Goal: Transaction & Acquisition: Book appointment/travel/reservation

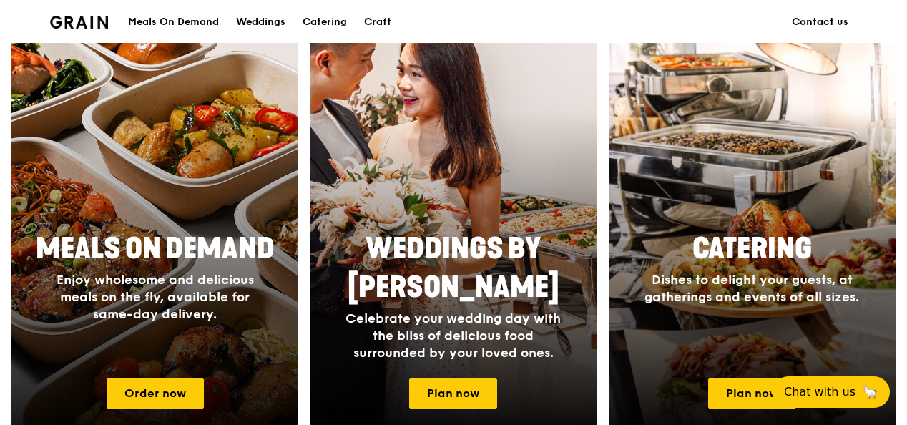
scroll to position [644, 0]
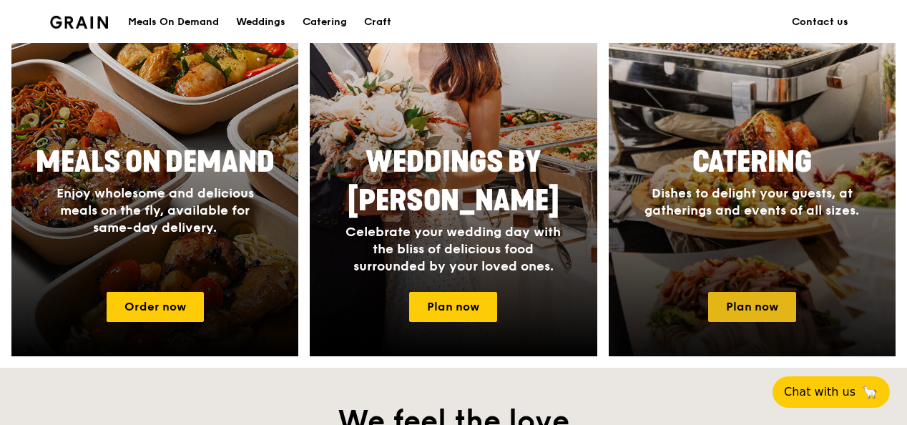
click at [743, 293] on link "Plan now" at bounding box center [752, 307] width 88 height 30
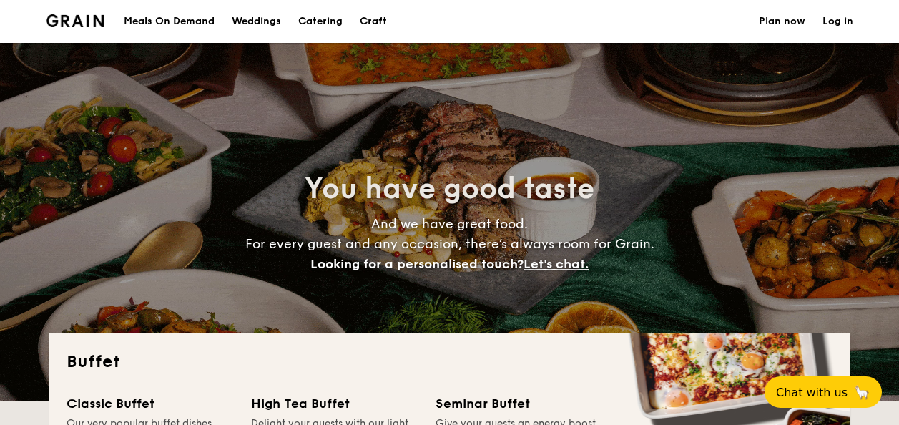
select select
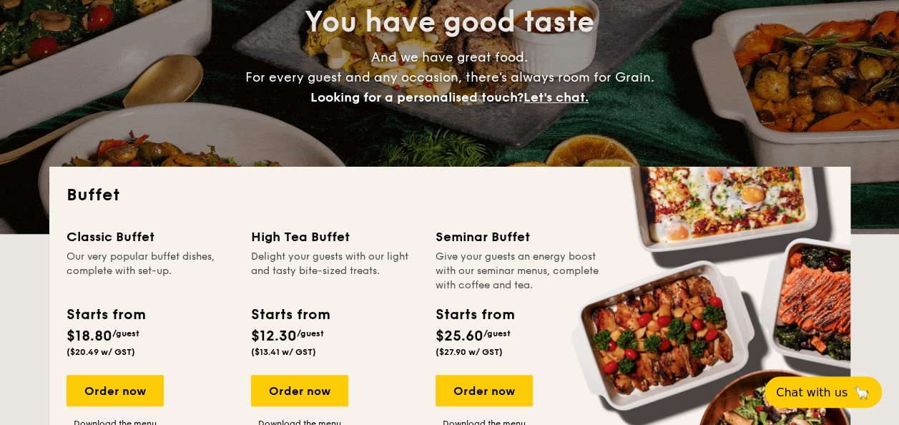
scroll to position [286, 0]
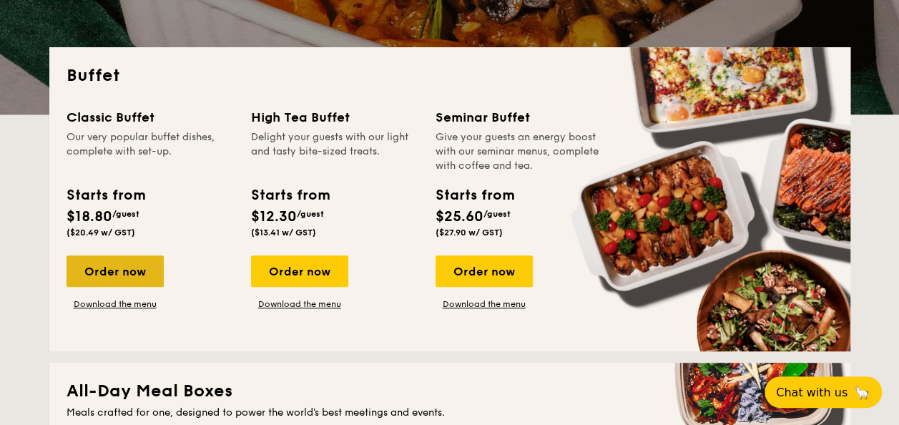
click at [117, 270] on div "Order now" at bounding box center [115, 270] width 97 height 31
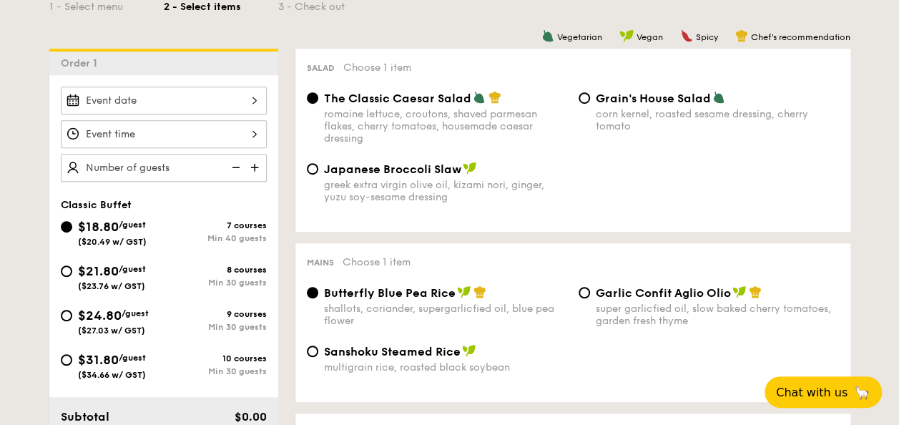
scroll to position [429, 0]
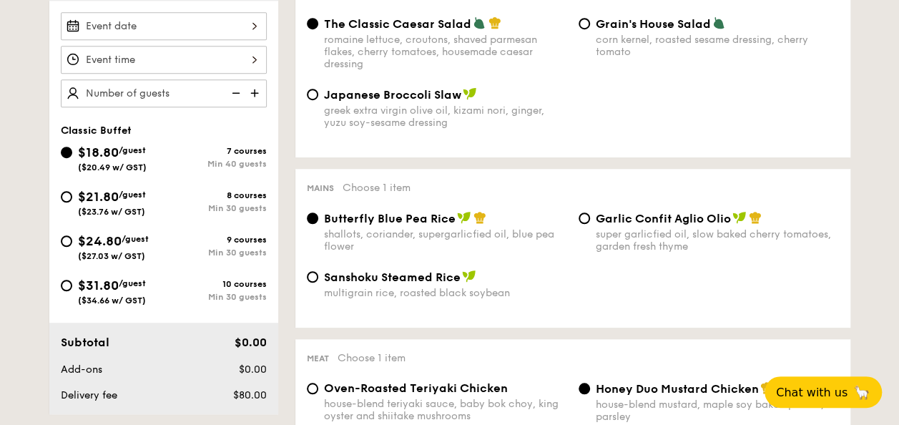
click at [125, 197] on span "/guest" at bounding box center [132, 195] width 27 height 10
click at [72, 197] on input "$21.80 /guest ($23.76 w/ GST) 8 courses Min 30 guests" at bounding box center [66, 196] width 11 height 11
radio input "true"
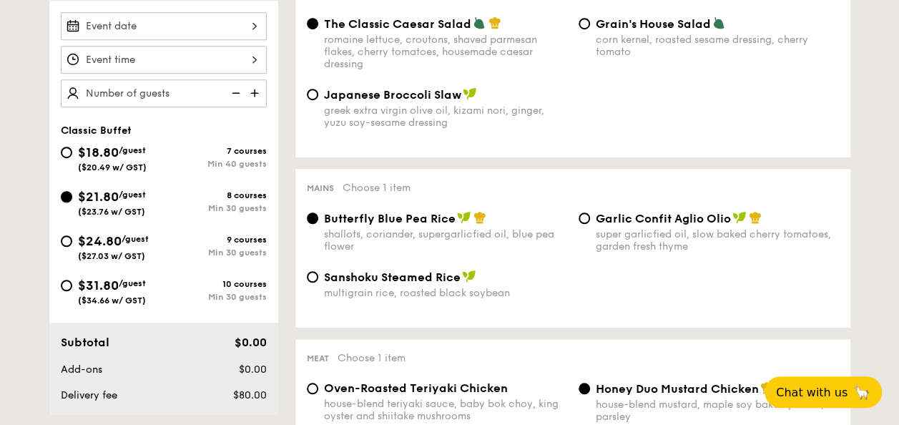
radio input "true"
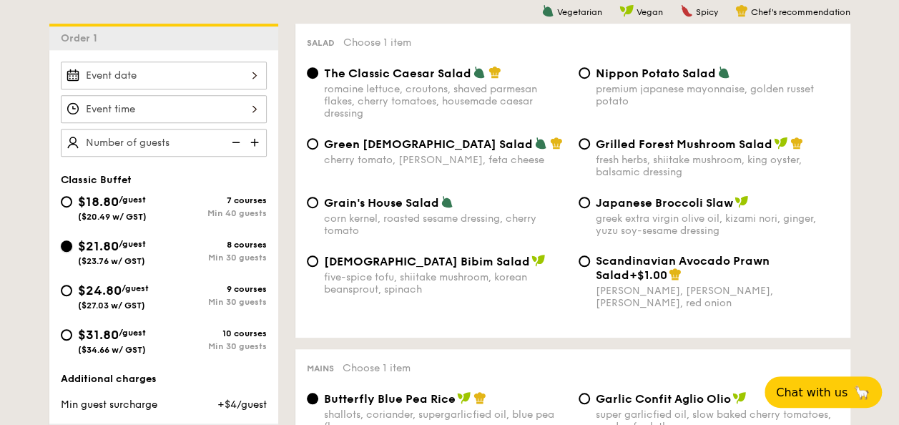
scroll to position [358, 0]
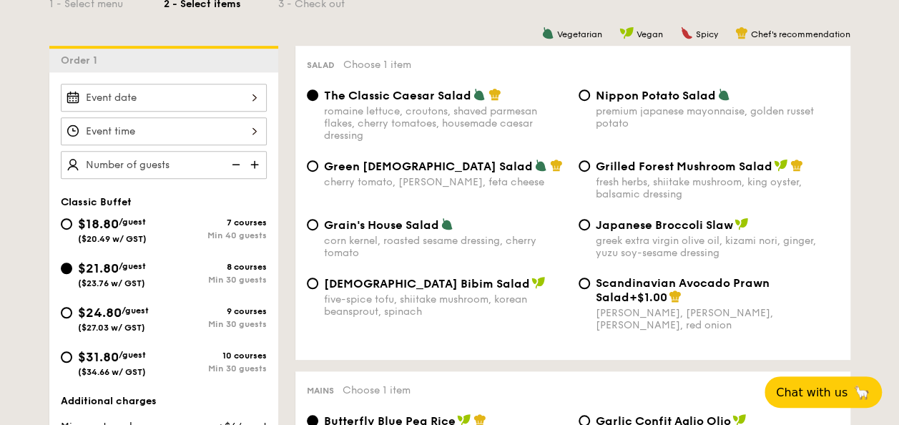
click at [258, 164] on img at bounding box center [255, 164] width 21 height 27
type input "30 guests"
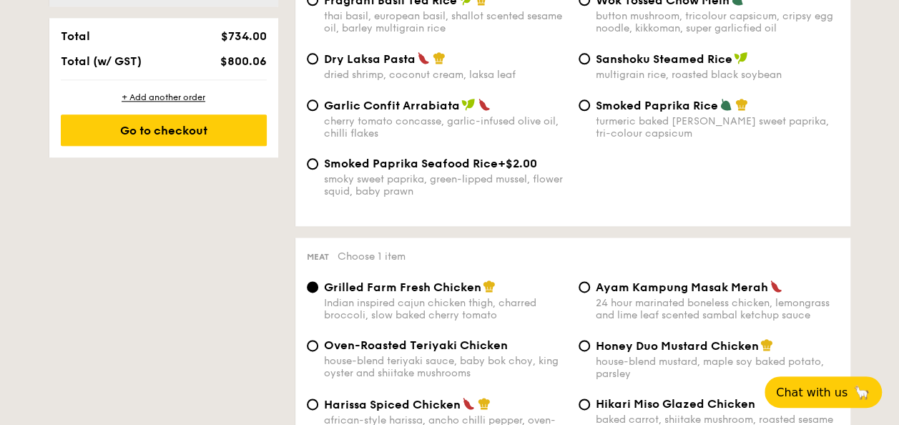
scroll to position [1002, 0]
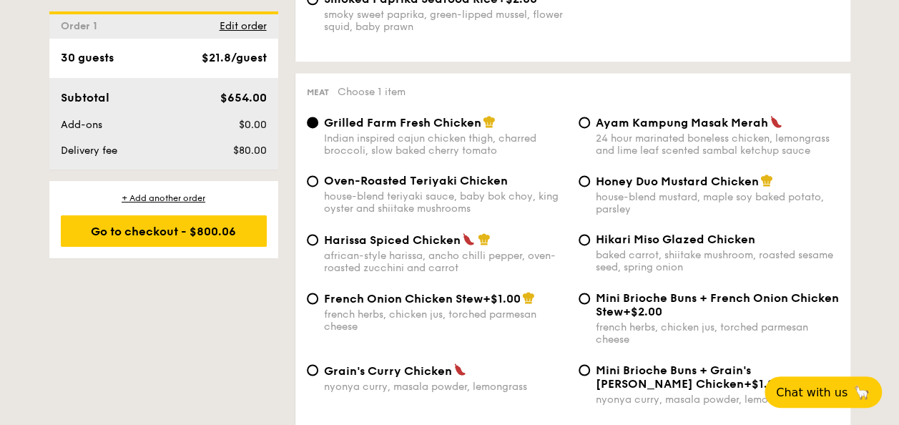
click at [451, 262] on div "african-style harissa, ancho chilli pepper, oven-roasted zucchini and carrot" at bounding box center [445, 262] width 243 height 24
click at [318, 245] on input "Harissa Spiced Chicken african-style harissa, ancho chilli pepper, oven-roasted…" at bounding box center [312, 239] width 11 height 11
radio input "true"
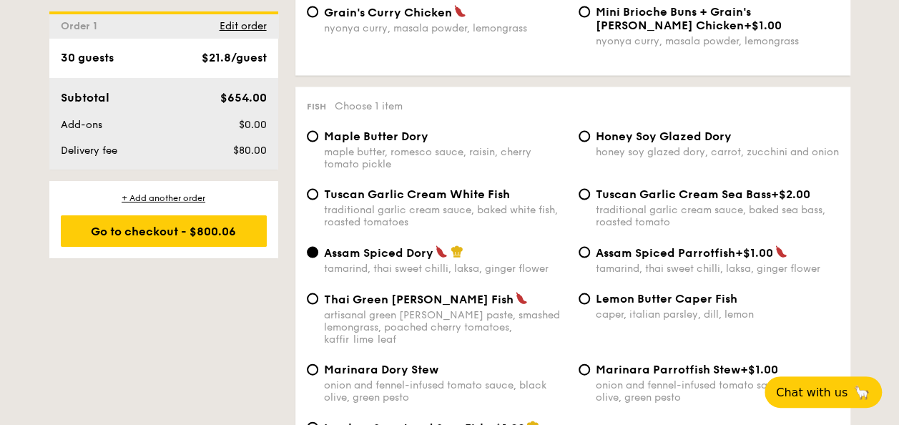
scroll to position [1431, 0]
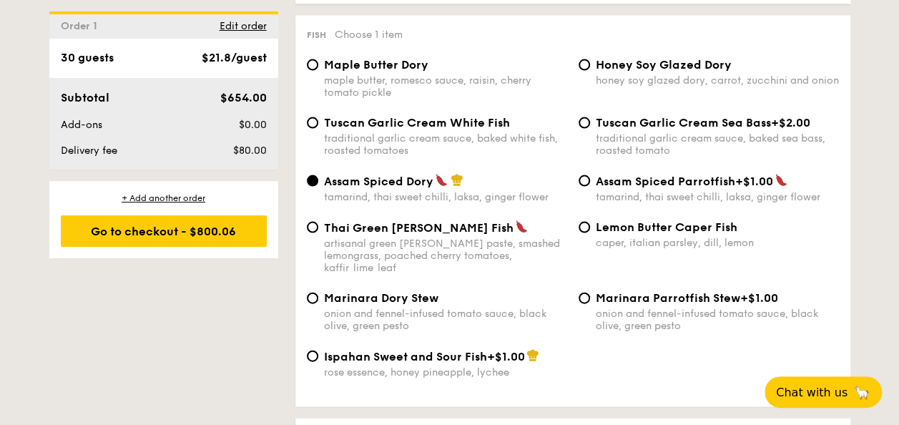
click at [472, 147] on div "traditional garlic cream sauce, baked white fish, roasted tomatoes" at bounding box center [445, 144] width 243 height 24
click at [318, 129] on input "Tuscan Garlic Cream White Fish traditional garlic cream sauce, baked white fish…" at bounding box center [312, 122] width 11 height 11
radio input "true"
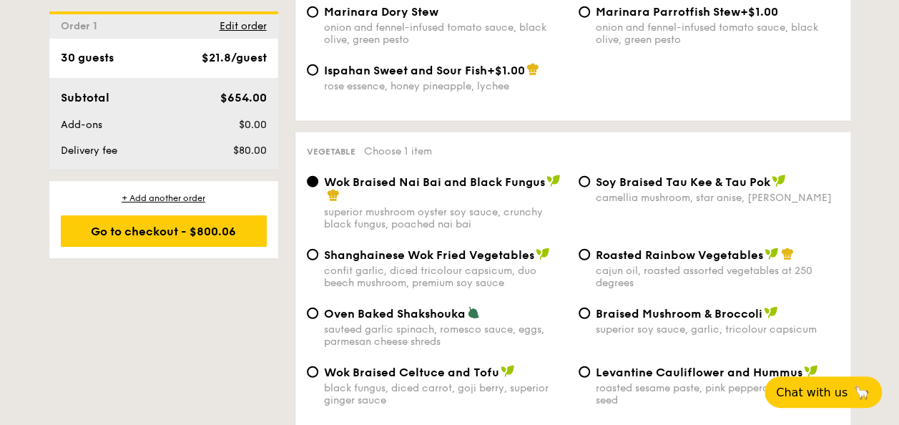
scroll to position [1789, 0]
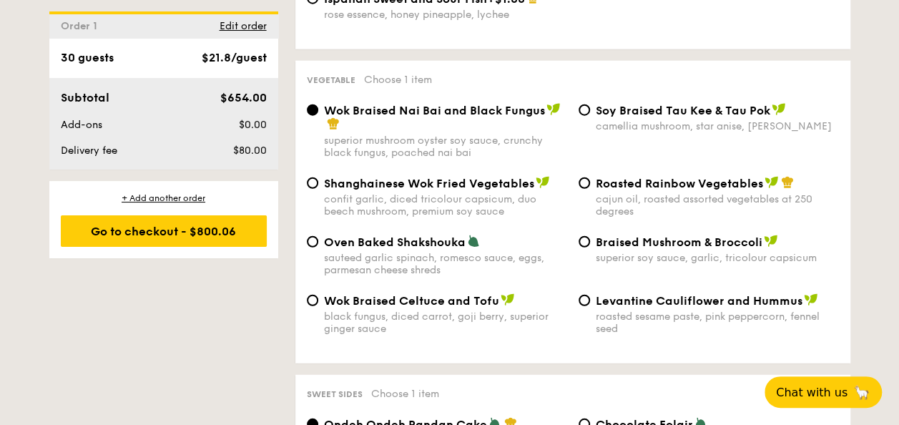
click at [476, 241] on img at bounding box center [473, 241] width 13 height 13
click at [318, 241] on input "Oven Baked Shakshouka sauteed garlic spinach, romesco sauce, eggs, parmesan che…" at bounding box center [312, 241] width 11 height 11
radio input "true"
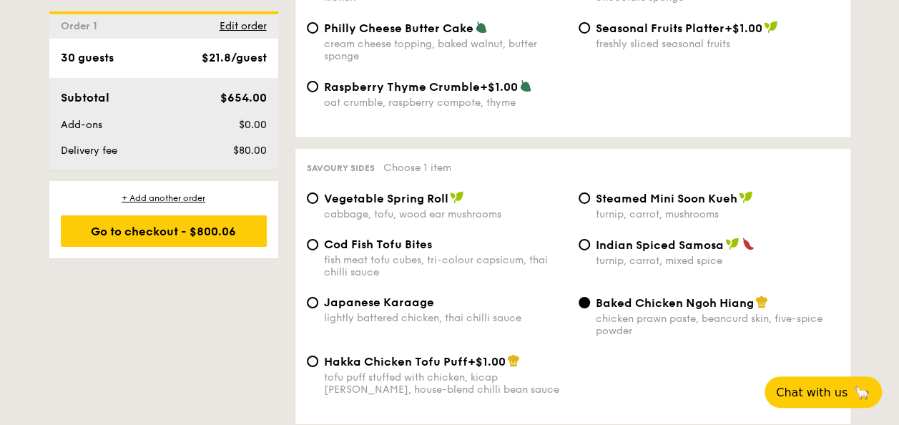
scroll to position [2433, 0]
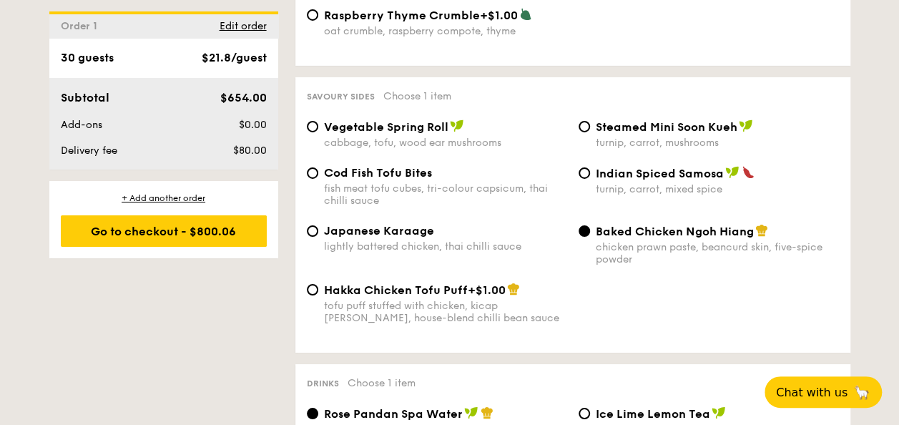
click at [509, 201] on div "fish meat tofu cubes, tri-colour capsicum, thai chilli sauce" at bounding box center [445, 194] width 243 height 24
click at [318, 179] on input "Cod Fish Tofu Bites fish meat tofu cubes, tri-colour capsicum, thai chilli sauce" at bounding box center [312, 172] width 11 height 11
radio input "true"
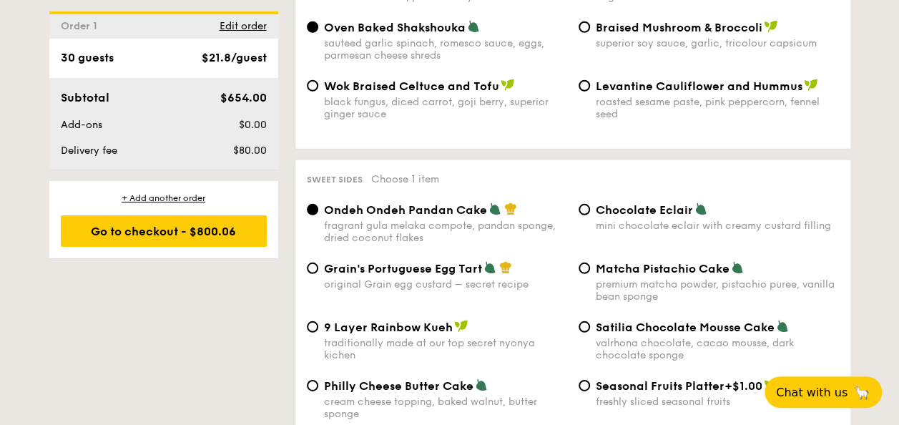
scroll to position [2075, 0]
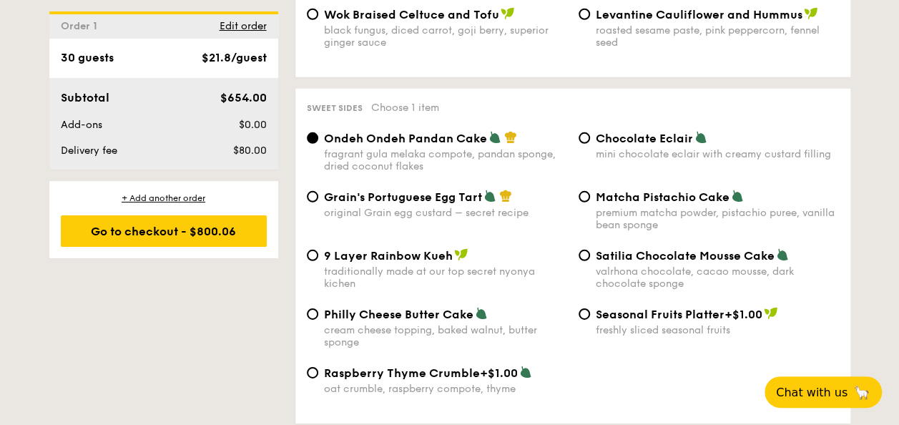
click at [698, 220] on div "premium matcha powder, pistachio puree, vanilla bean sponge" at bounding box center [717, 219] width 243 height 24
click at [590, 203] on input "Matcha Pistachio Cake premium matcha powder, pistachio puree, vanilla bean spon…" at bounding box center [584, 196] width 11 height 11
radio input "true"
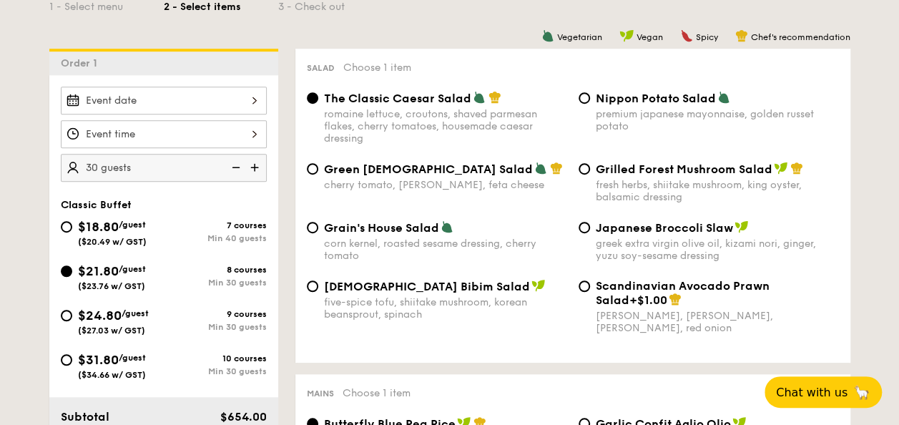
scroll to position [286, 0]
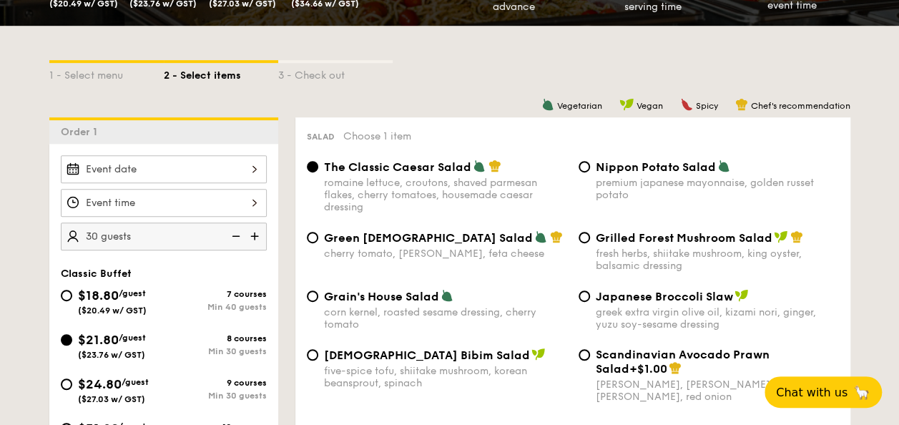
click at [245, 166] on div at bounding box center [164, 169] width 206 height 28
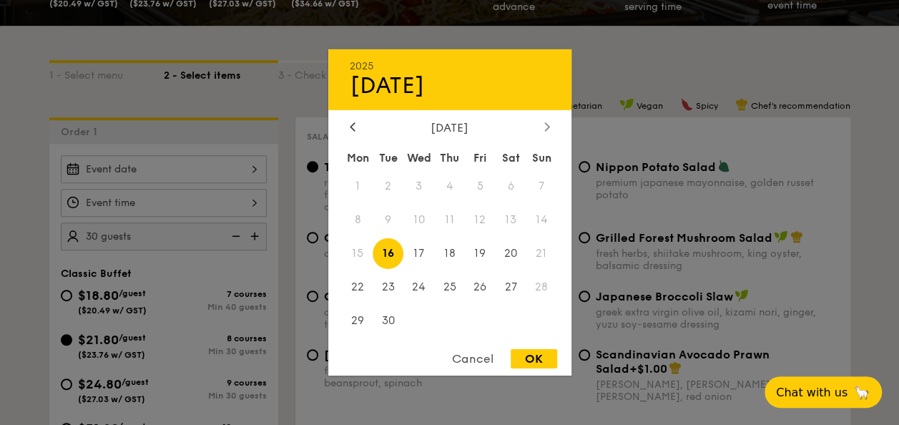
click at [543, 121] on div at bounding box center [547, 128] width 13 height 14
click at [545, 122] on icon at bounding box center [548, 126] width 6 height 9
click at [545, 123] on icon at bounding box center [548, 126] width 6 height 9
click at [361, 248] on span "15" at bounding box center [358, 253] width 31 height 31
click at [525, 358] on div "OK" at bounding box center [534, 358] width 47 height 19
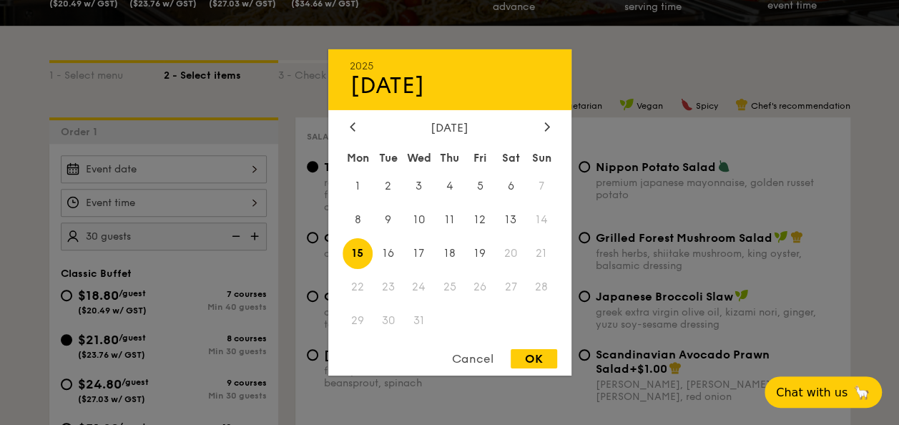
type input "Dec 15, 2025"
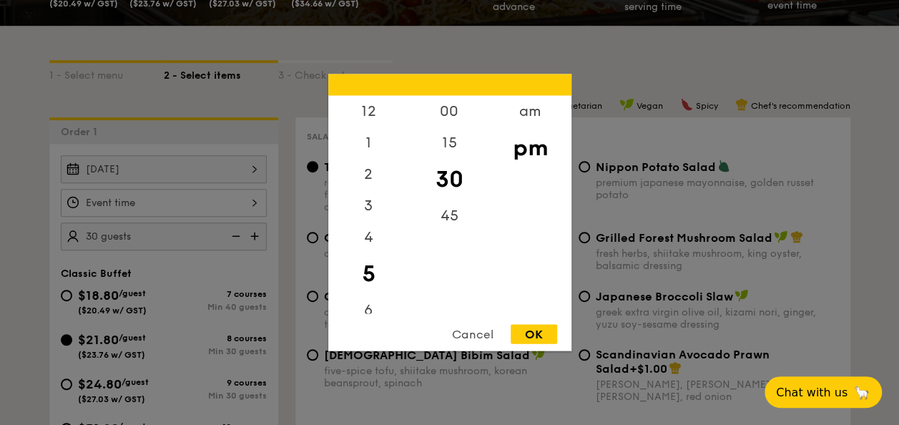
click at [222, 205] on div "12 1 2 3 4 5 6 7 8 9 10 11 00 15 30 45 am pm Cancel OK" at bounding box center [164, 203] width 206 height 28
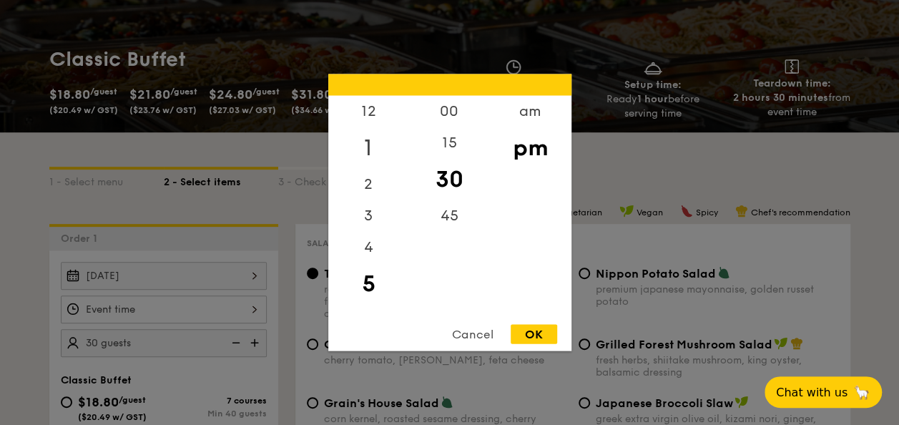
scroll to position [0, 0]
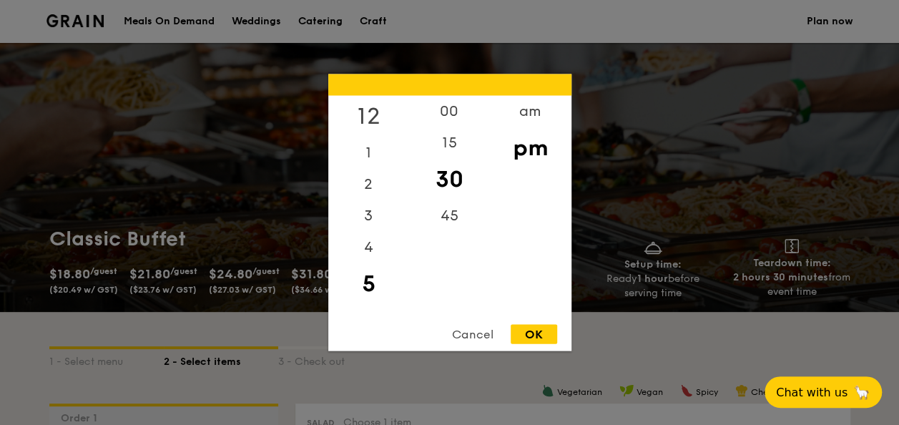
click at [371, 111] on div "12" at bounding box center [368, 117] width 81 height 42
click at [444, 109] on div "00" at bounding box center [449, 117] width 81 height 42
click at [532, 336] on div "OK" at bounding box center [534, 334] width 47 height 19
type input "12:00PM"
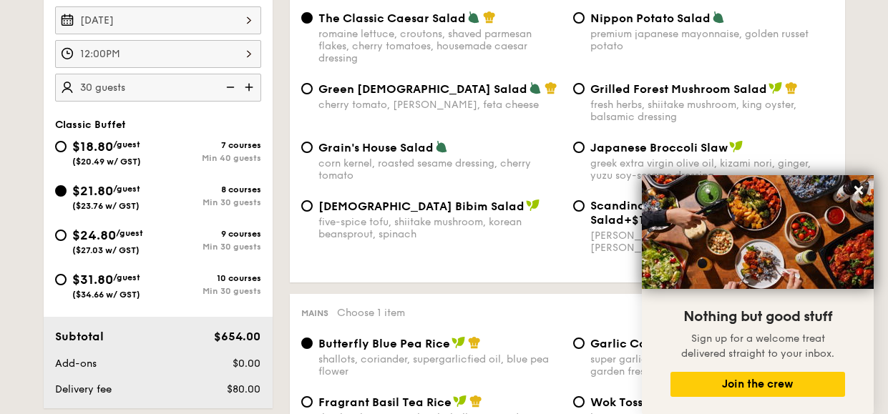
scroll to position [429, 0]
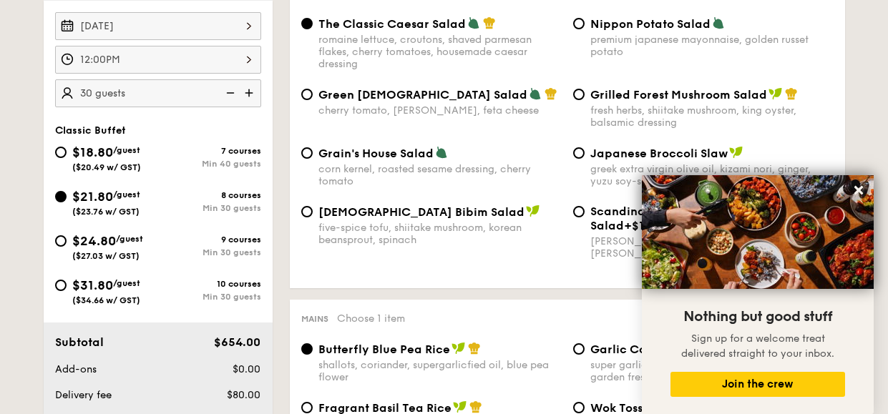
click at [177, 26] on div "Dec 15, 2025 2025 Dec 15 December 2025 Mon Tue Wed Thu Fri Sat Sun 1 2 3 4 5 6 …" at bounding box center [158, 26] width 206 height 28
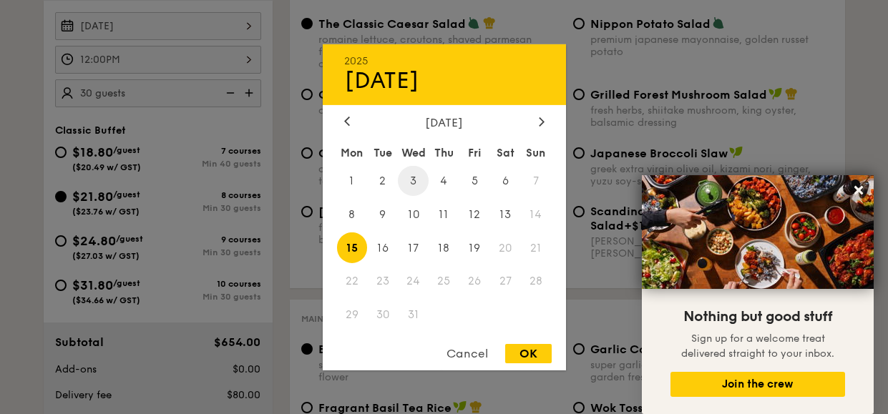
click at [401, 185] on span "3" at bounding box center [413, 180] width 31 height 31
click at [531, 346] on div "OK" at bounding box center [528, 353] width 47 height 19
type input "Dec 03, 2025"
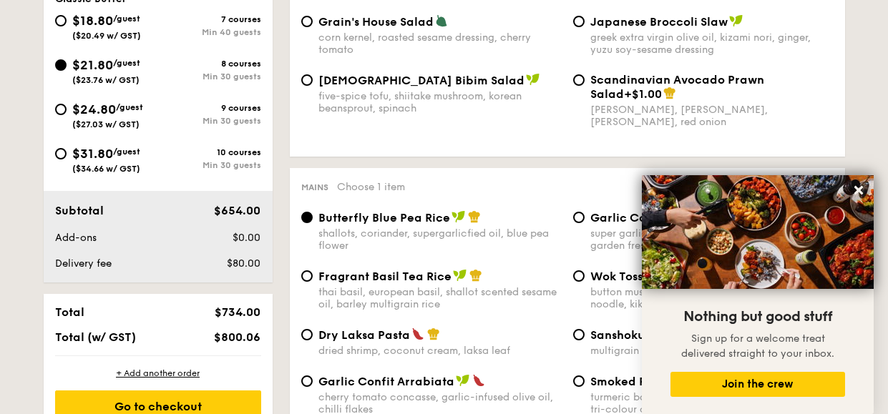
scroll to position [644, 0]
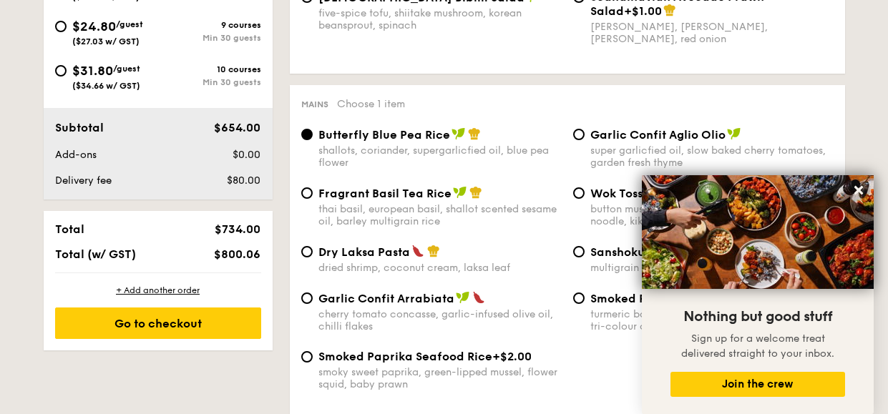
click at [99, 255] on span "Total (w/ GST)" at bounding box center [95, 255] width 81 height 14
drag, startPoint x: 255, startPoint y: 254, endPoint x: 192, endPoint y: 245, distance: 64.3
click at [192, 245] on div "Total $734.00 Total (w/ GST) $800.06" at bounding box center [158, 242] width 229 height 62
drag, startPoint x: 192, startPoint y: 245, endPoint x: 254, endPoint y: 258, distance: 63.6
click at [257, 263] on div "Total $734.00 Total (w/ GST) $800.06" at bounding box center [158, 242] width 229 height 62
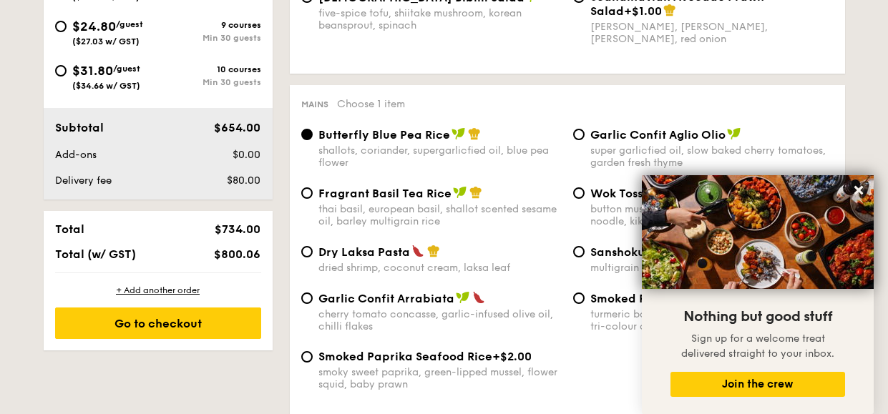
click at [257, 256] on span "$800.06" at bounding box center [237, 255] width 47 height 14
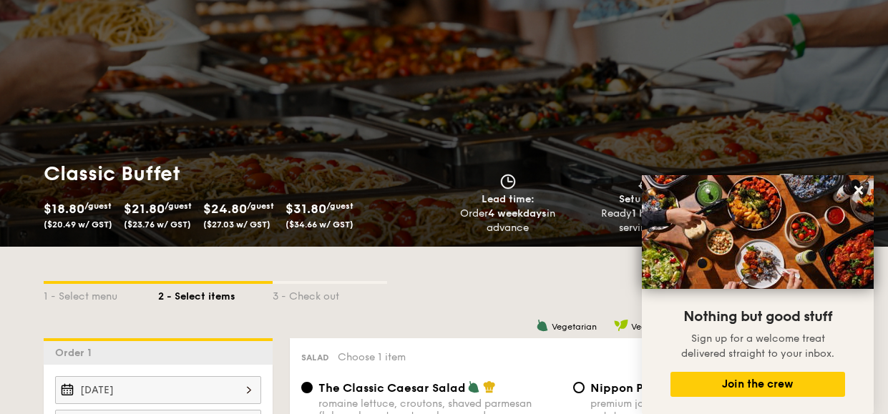
scroll to position [0, 0]
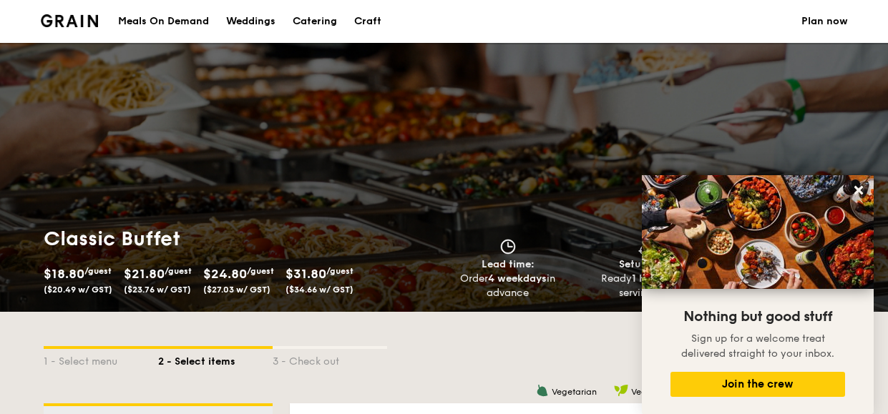
click at [315, 20] on div "Catering" at bounding box center [315, 21] width 44 height 43
select select
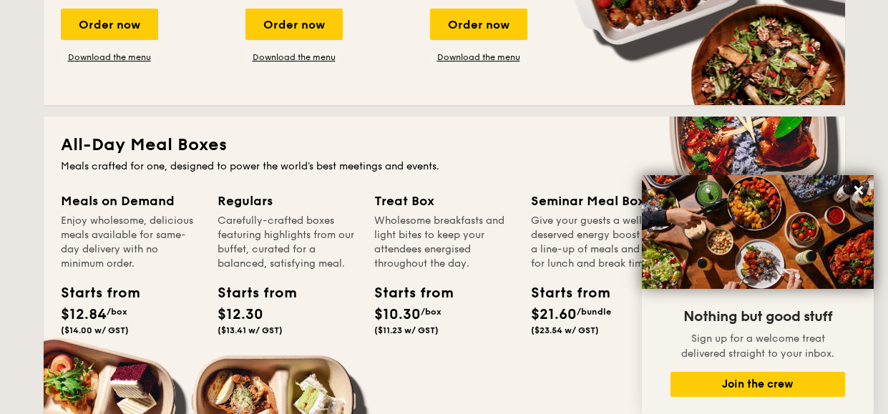
scroll to position [572, 0]
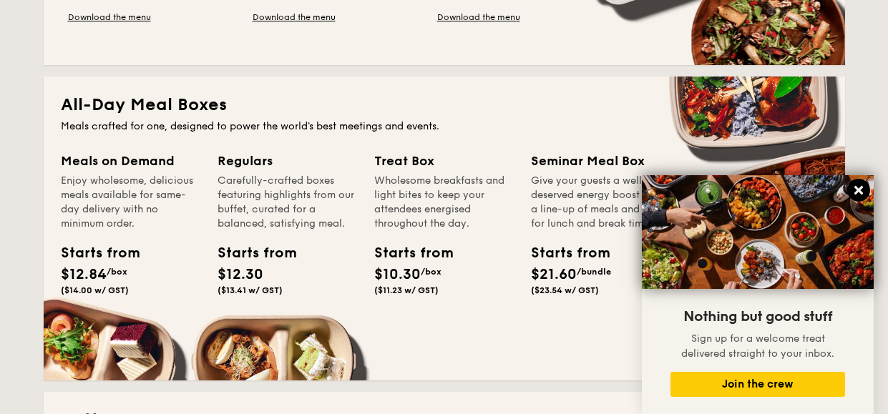
click at [859, 190] on icon at bounding box center [858, 190] width 9 height 9
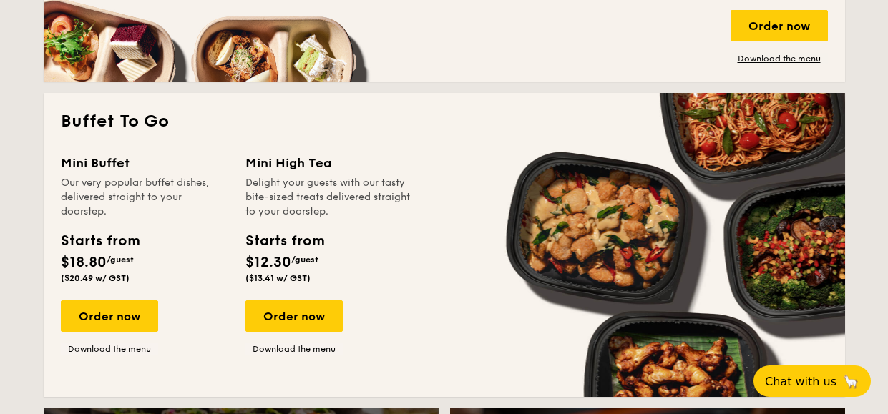
scroll to position [859, 0]
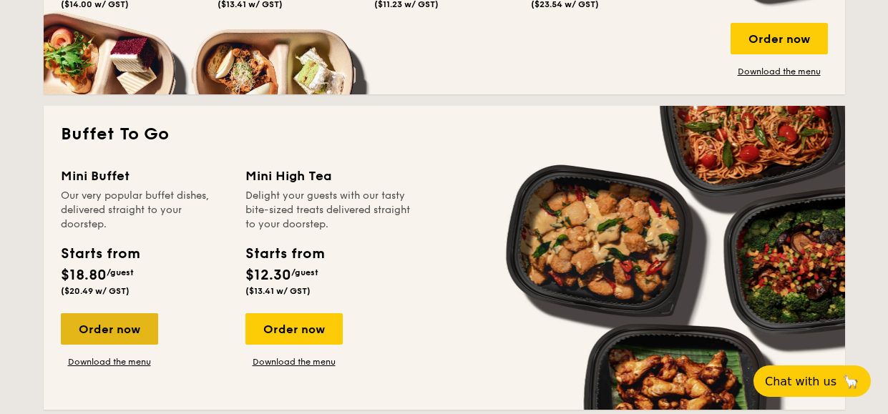
click at [130, 324] on div "Order now" at bounding box center [109, 328] width 97 height 31
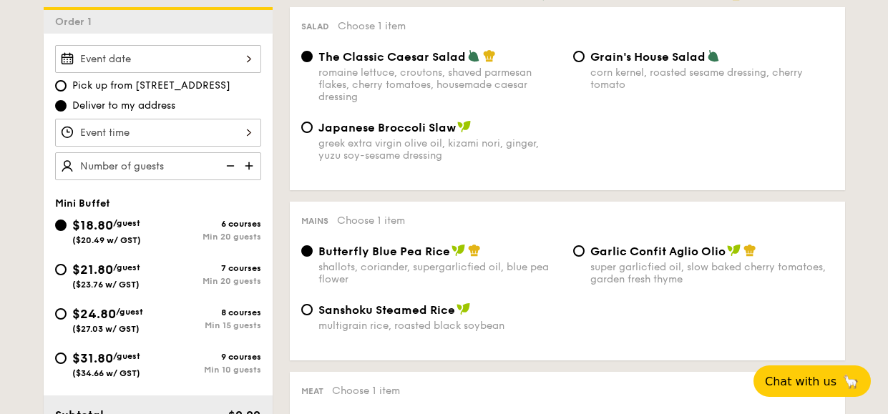
scroll to position [429, 0]
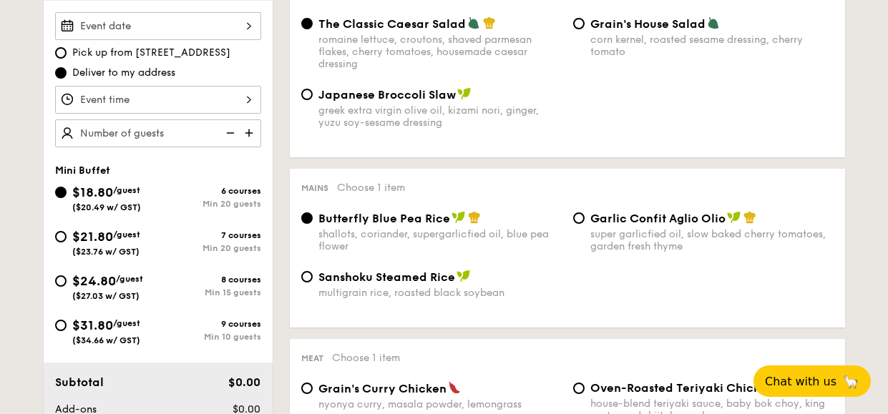
click at [145, 240] on div "$21.80 /guest ($23.76 w/ GST)" at bounding box center [106, 242] width 103 height 30
click at [67, 240] on input "$21.80 /guest ($23.76 w/ GST) 7 courses Min 20 guests" at bounding box center [60, 236] width 11 height 11
radio input "true"
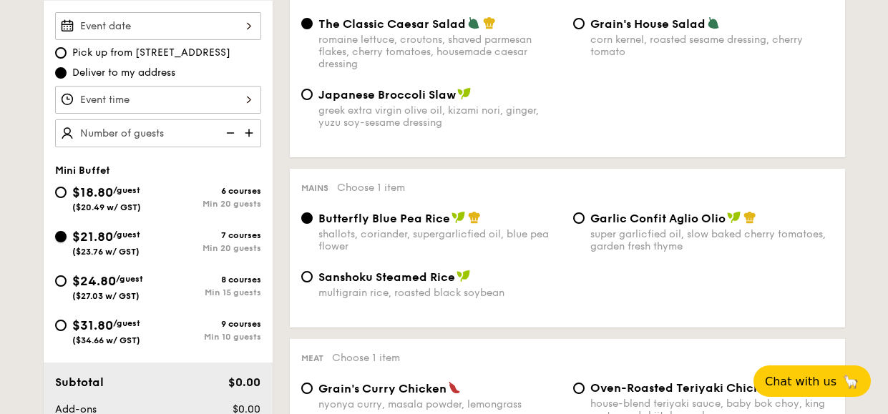
radio input "false"
radio input "true"
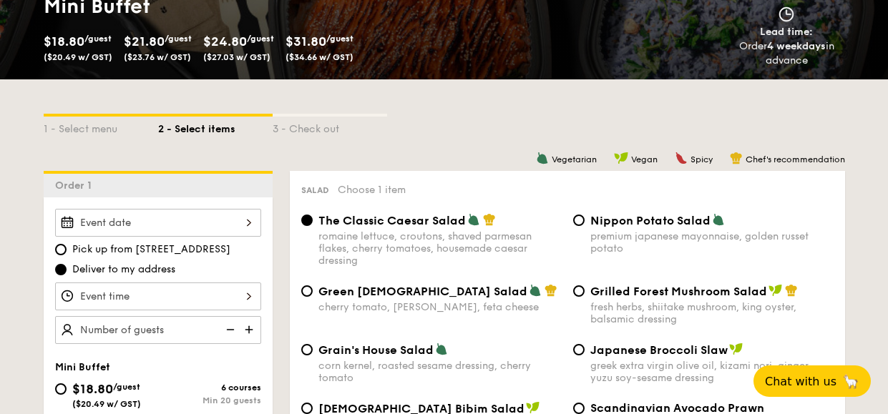
scroll to position [215, 0]
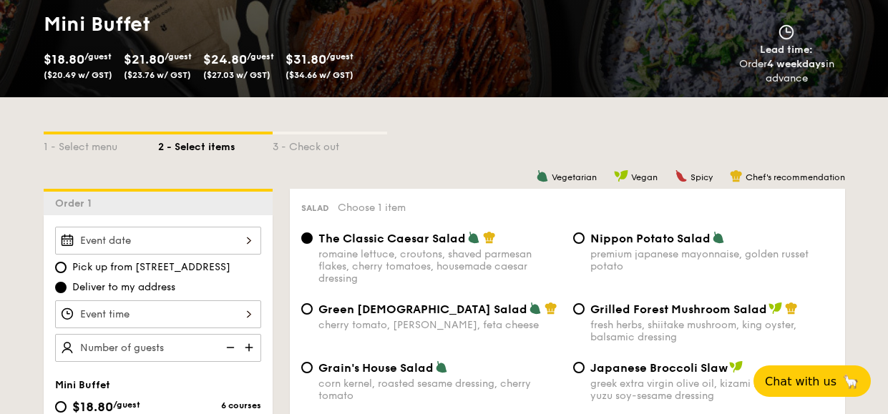
click at [253, 236] on div "2025 Sep 16 September 2025 Mon Tue Wed Thu Fri Sat Sun 1 2 3 4 5 6 7 8 9 10 11 …" at bounding box center [158, 241] width 206 height 28
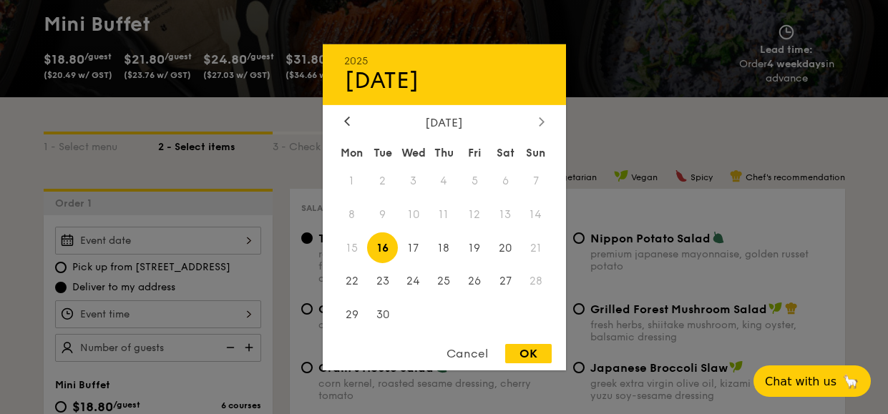
click at [543, 122] on icon at bounding box center [541, 121] width 4 height 9
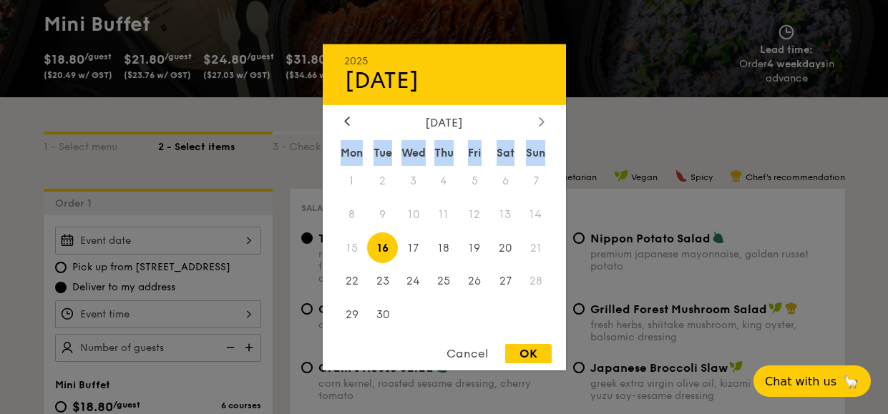
click at [542, 122] on icon at bounding box center [541, 121] width 4 height 9
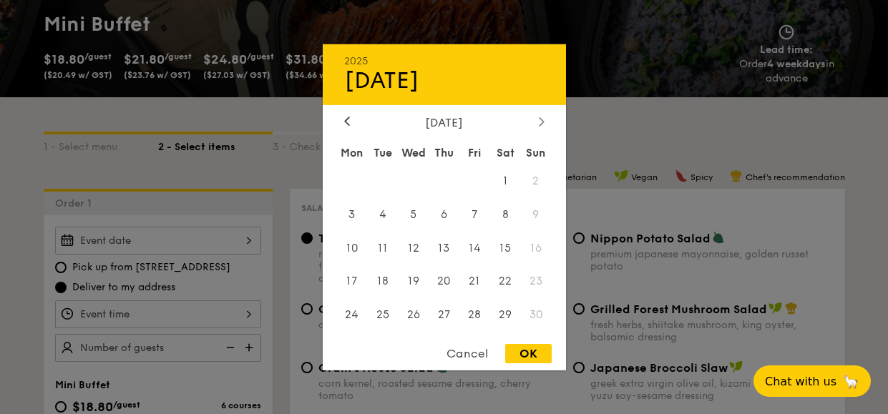
click at [539, 117] on icon at bounding box center [542, 121] width 6 height 9
click at [346, 123] on icon at bounding box center [347, 121] width 4 height 9
click at [406, 184] on span "3" at bounding box center [413, 180] width 31 height 31
click at [544, 357] on div "OK" at bounding box center [528, 353] width 47 height 19
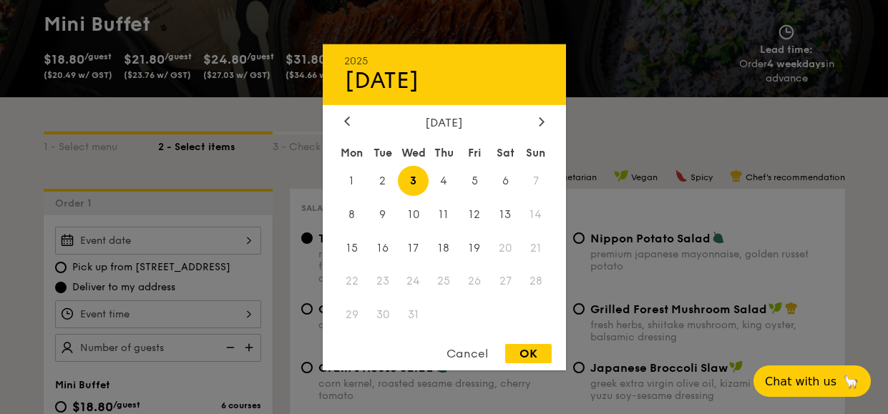
type input "Dec 03, 2025"
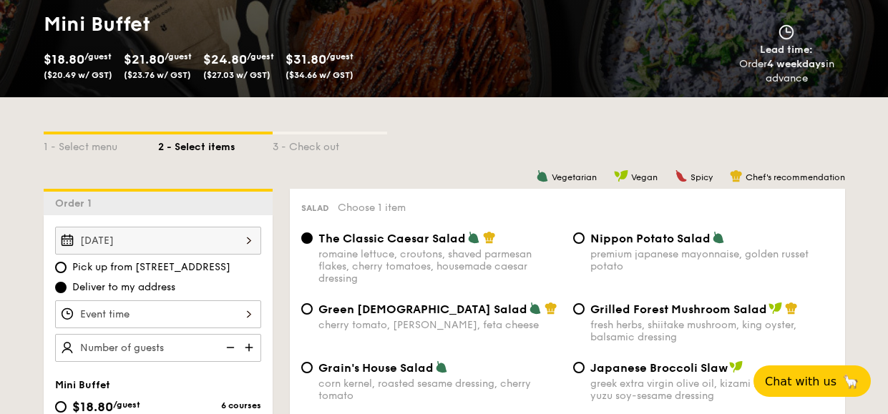
click at [250, 316] on div at bounding box center [158, 315] width 206 height 28
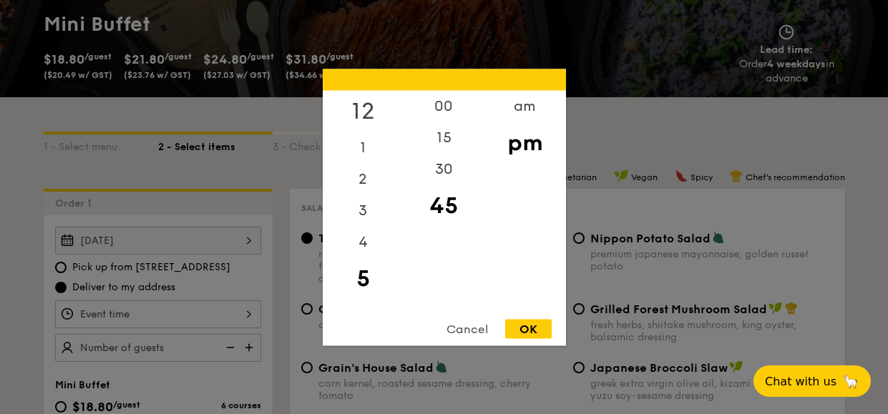
click at [361, 115] on div "12" at bounding box center [363, 111] width 81 height 42
click at [447, 106] on div "00" at bounding box center [444, 111] width 81 height 42
drag, startPoint x: 372, startPoint y: 189, endPoint x: 371, endPoint y: 234, distance: 45.1
click at [371, 234] on div "12 1 2 3 4 5 6 7 8 9 10 11" at bounding box center [363, 199] width 81 height 218
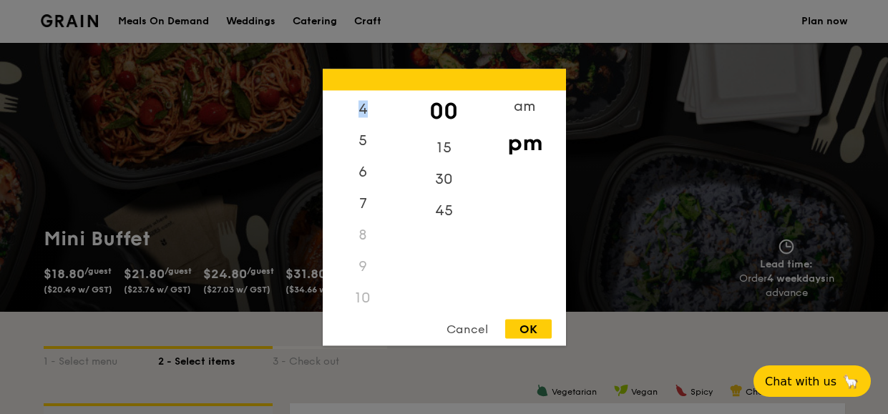
scroll to position [170, 0]
click at [365, 289] on div "11" at bounding box center [363, 292] width 81 height 31
click at [363, 293] on div "11" at bounding box center [363, 292] width 81 height 31
click at [373, 192] on div "8" at bounding box center [363, 197] width 81 height 31
click at [363, 163] on div "7" at bounding box center [363, 172] width 81 height 42
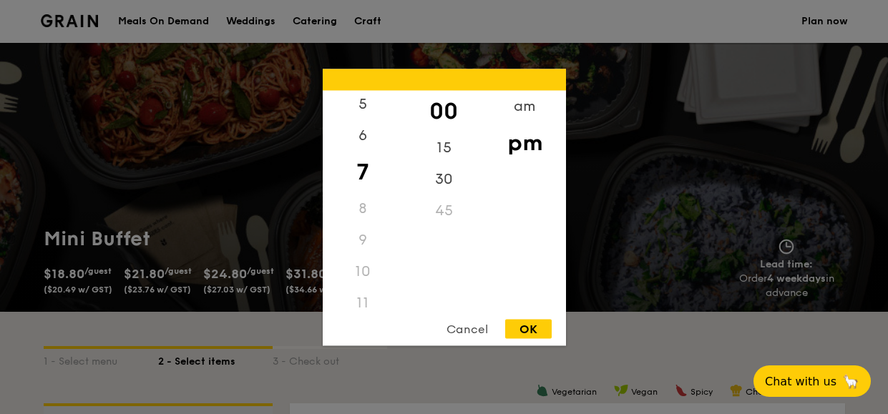
scroll to position [160, 0]
click at [521, 100] on div "am" at bounding box center [524, 111] width 81 height 42
click at [368, 287] on div "11" at bounding box center [363, 298] width 81 height 42
click at [440, 175] on div "30" at bounding box center [444, 184] width 81 height 42
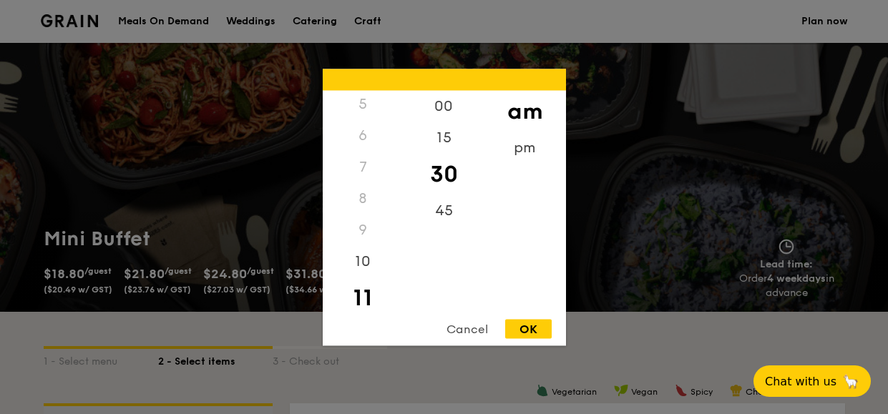
click at [520, 330] on div "OK" at bounding box center [528, 328] width 47 height 19
type input "11:30AM"
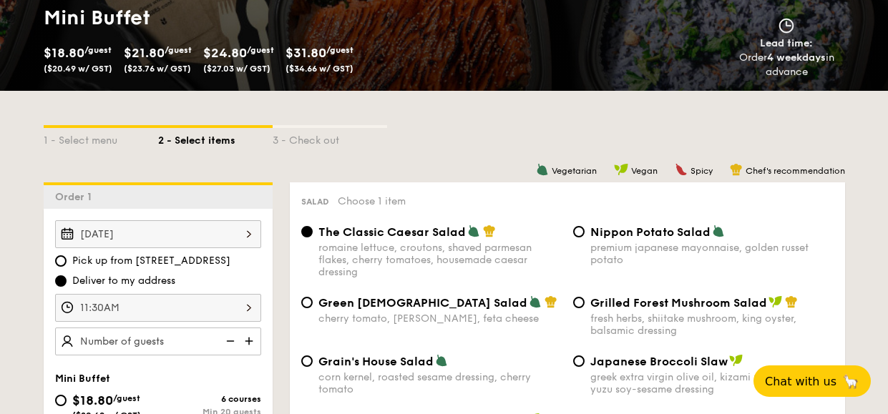
scroll to position [143, 0]
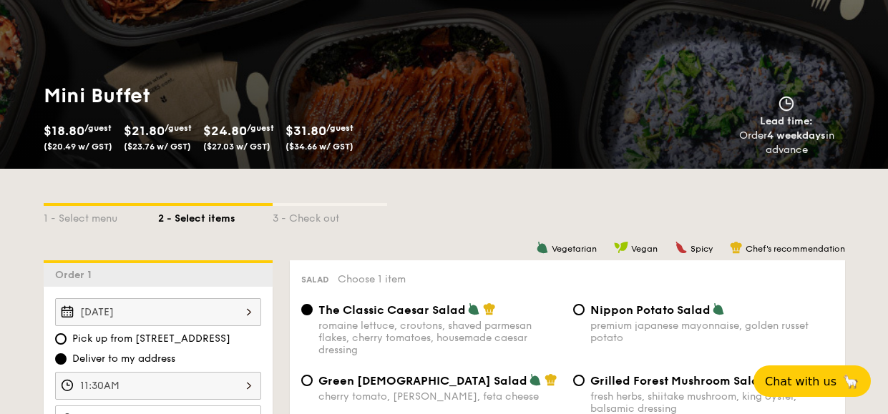
click at [505, 293] on div "Salad Choose 1 item The Classic Caesar Salad romaine lettuce, croutons, shaved …" at bounding box center [567, 416] width 555 height 313
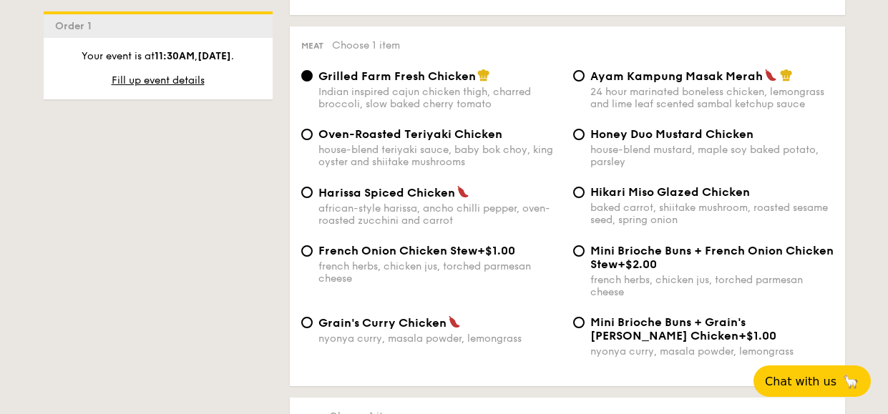
scroll to position [1073, 0]
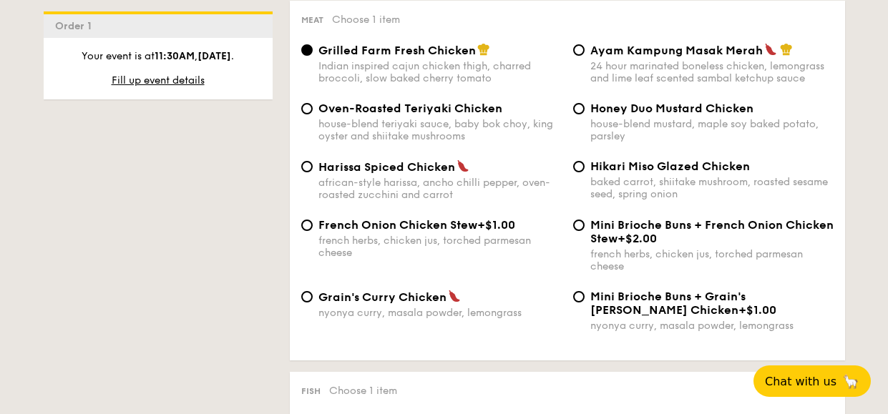
click at [600, 55] on span "Ayam Kampung Masak Merah" at bounding box center [676, 51] width 172 height 14
click at [585, 55] on input "Ayam Kampung Masak Merah 24 hour marinated boneless chicken, lemongrass and lim…" at bounding box center [578, 49] width 11 height 11
radio input "true"
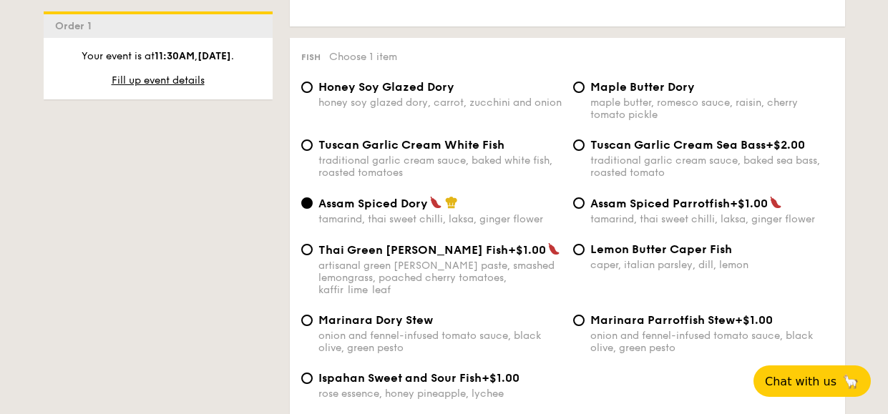
scroll to position [1431, 0]
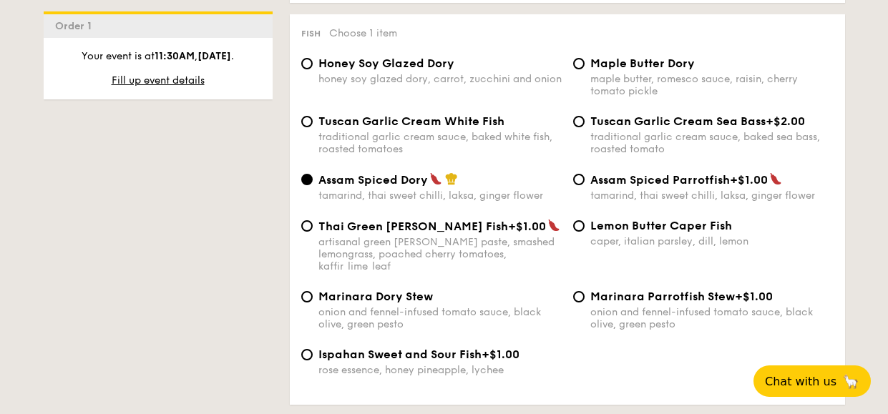
click at [464, 127] on span "Tuscan Garlic Cream White Fish" at bounding box center [411, 121] width 186 height 14
click at [313, 127] on input "Tuscan Garlic Cream White Fish traditional garlic cream sauce, baked white fish…" at bounding box center [306, 121] width 11 height 11
radio input "true"
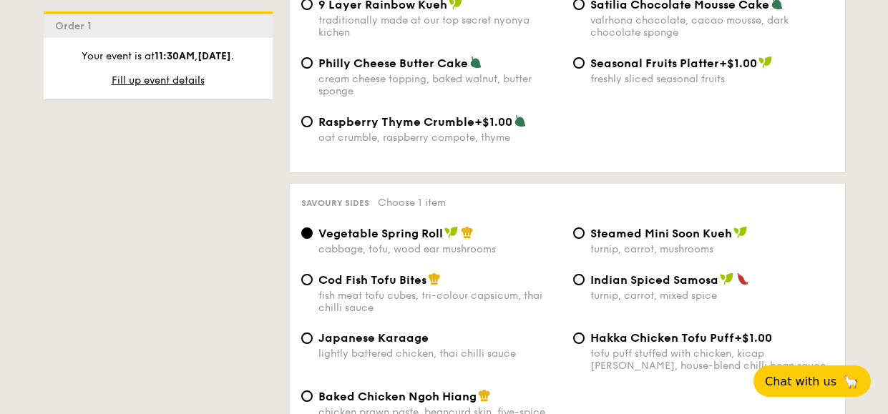
scroll to position [2218, 0]
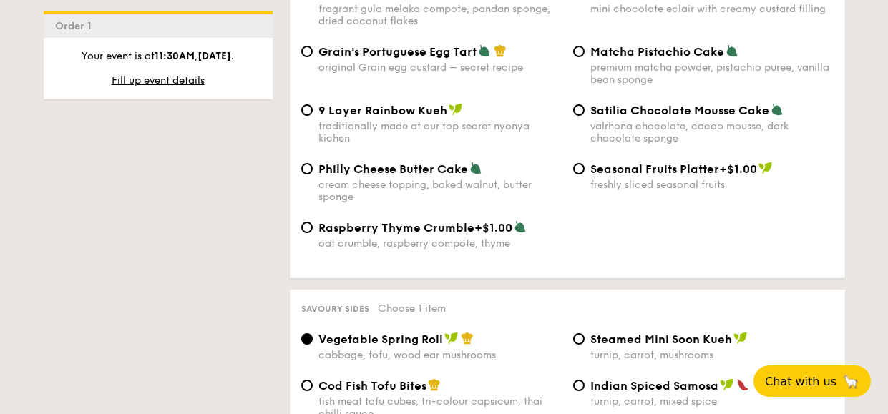
click at [658, 45] on span "Matcha Pistachio Cake" at bounding box center [657, 52] width 134 height 14
click at [585, 46] on input "Matcha Pistachio Cake premium matcha powder, pistachio puree, vanilla bean spon…" at bounding box center [578, 51] width 11 height 11
radio input "true"
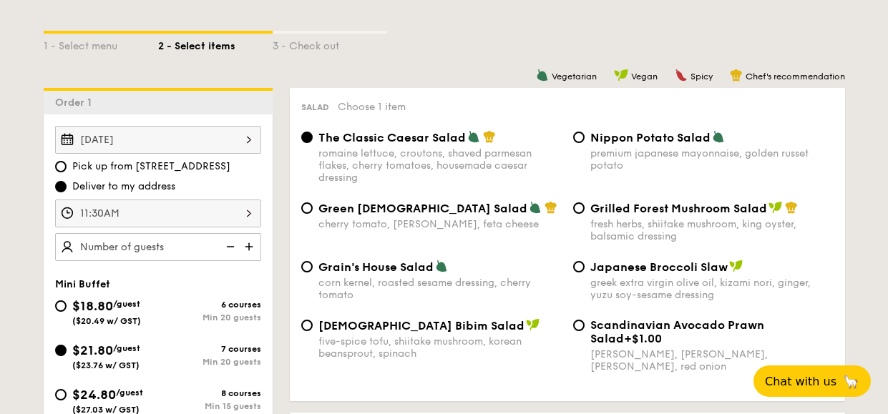
scroll to position [286, 0]
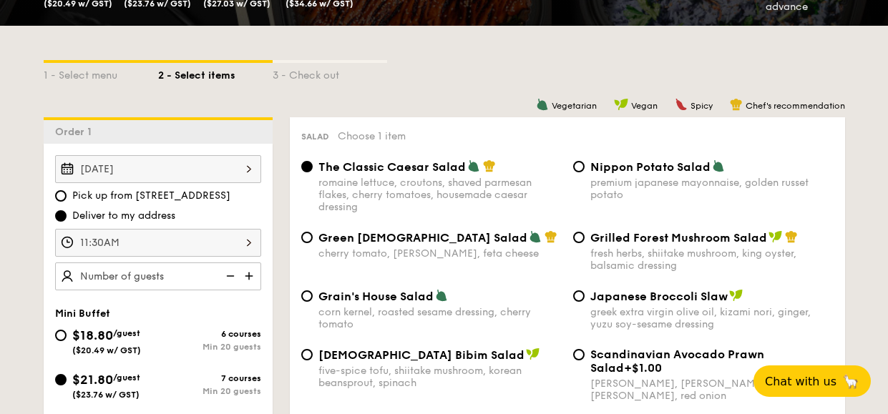
click at [255, 272] on img at bounding box center [250, 276] width 21 height 27
click at [255, 273] on img at bounding box center [250, 276] width 21 height 27
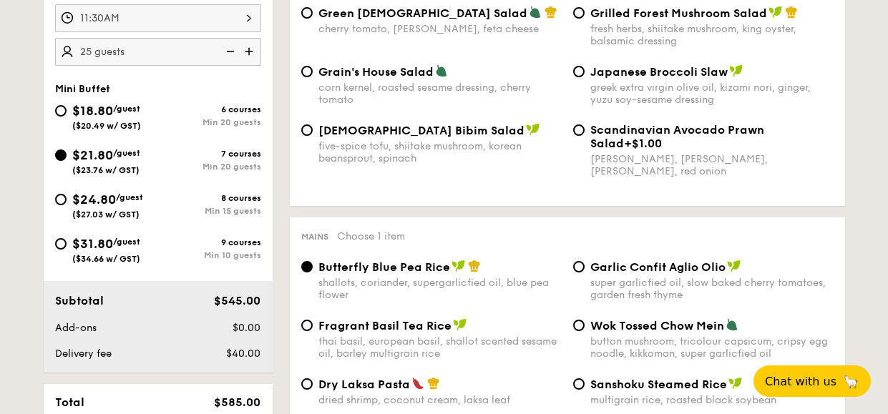
scroll to position [501, 0]
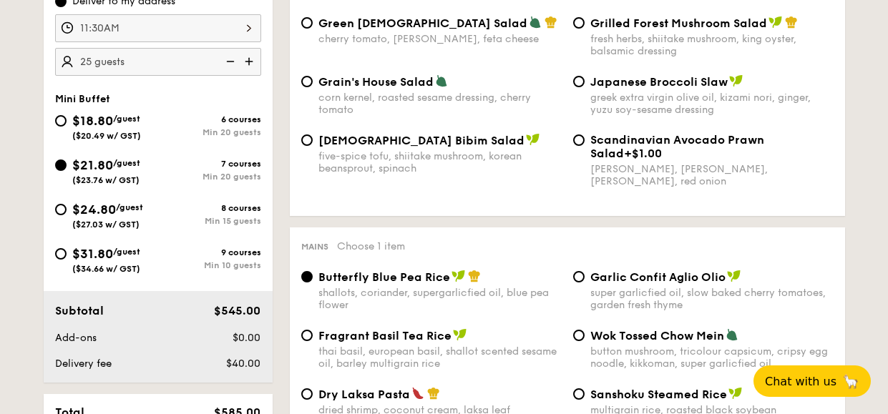
click at [249, 62] on img at bounding box center [250, 61] width 21 height 27
type input "30 guests"
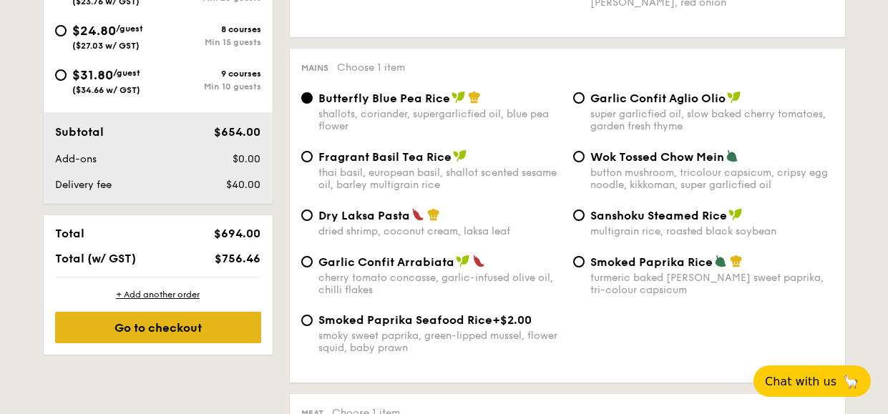
scroll to position [716, 0]
